Goal: Task Accomplishment & Management: Use online tool/utility

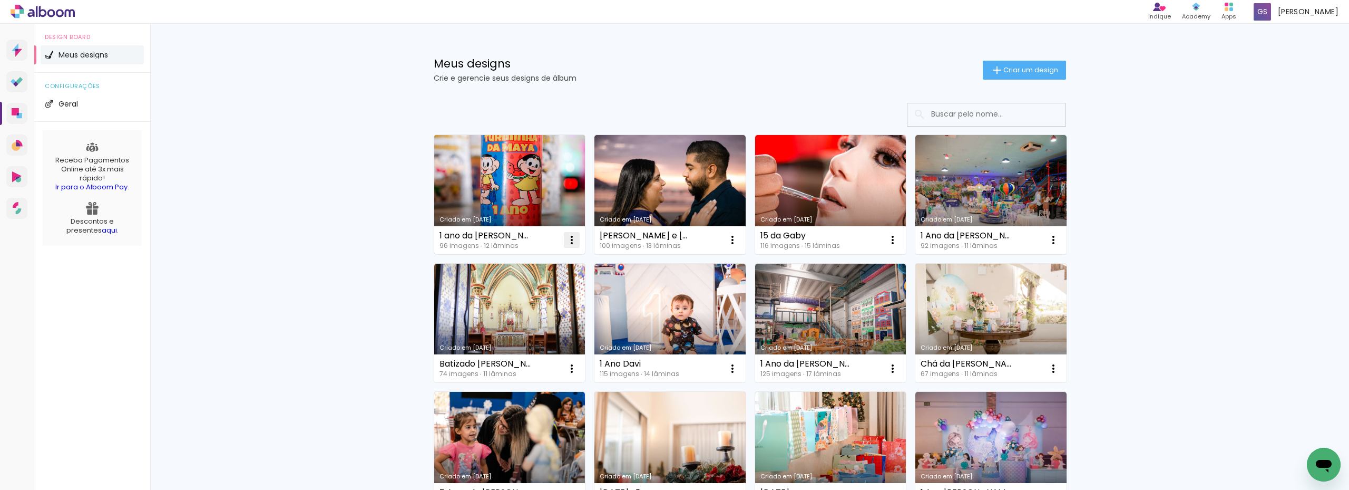
click at [569, 237] on iron-icon at bounding box center [572, 239] width 13 height 13
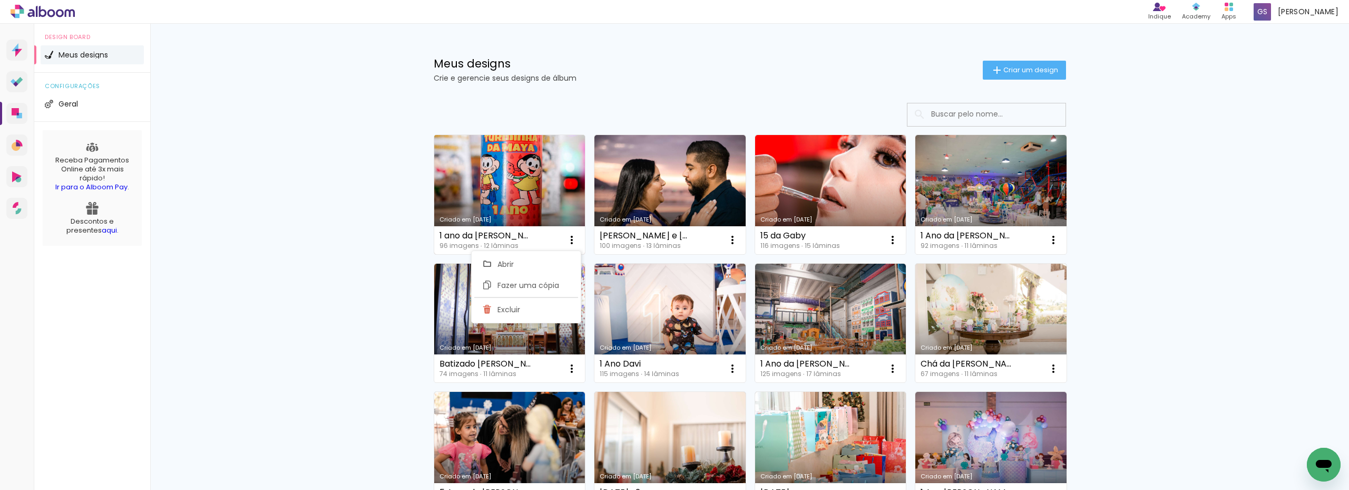
click at [521, 193] on link "Criado em [DATE]" at bounding box center [509, 194] width 151 height 119
